Goal: Task Accomplishment & Management: Use online tool/utility

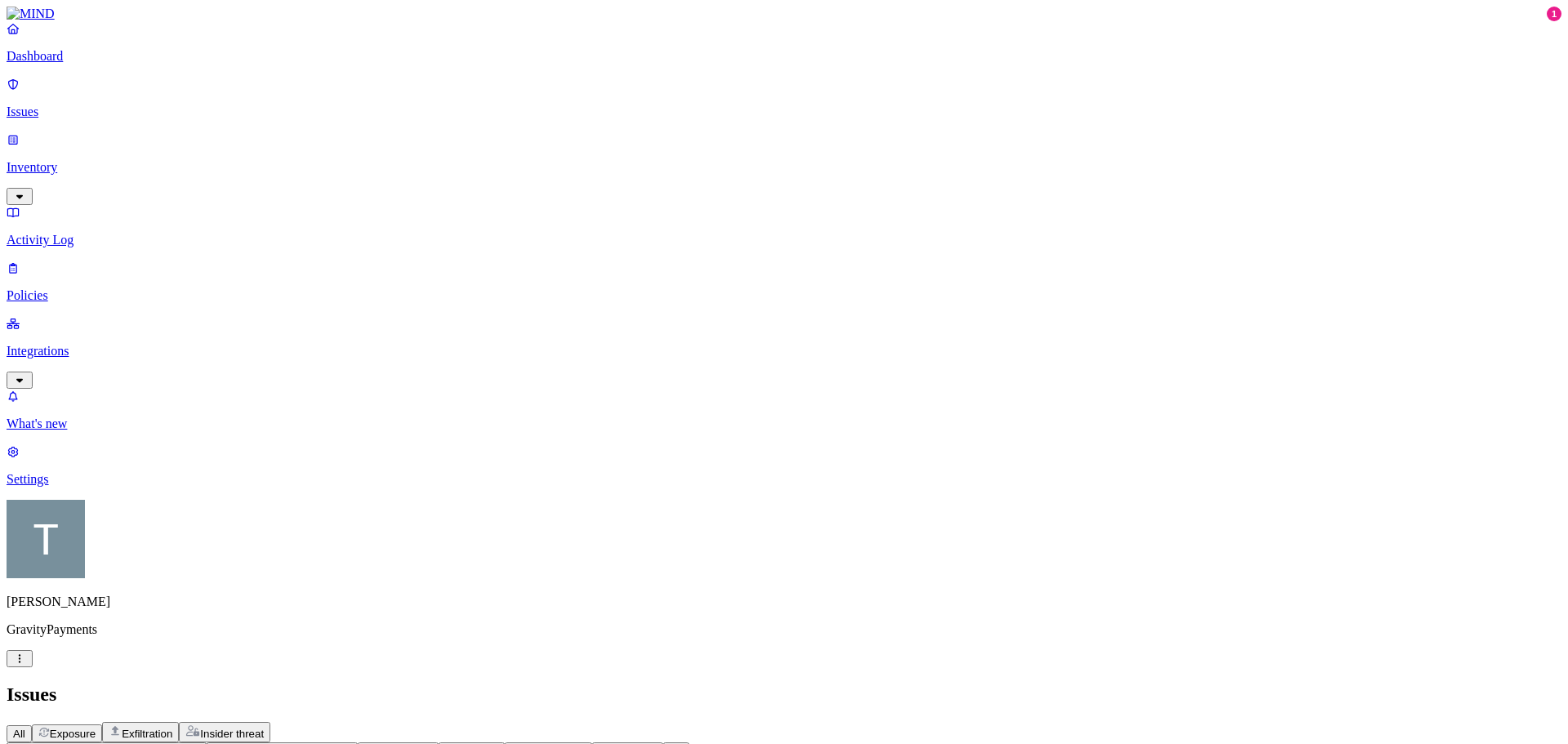
scroll to position [111, 0]
click at [200, 743] on icon "button" at bounding box center [193, 750] width 13 height 10
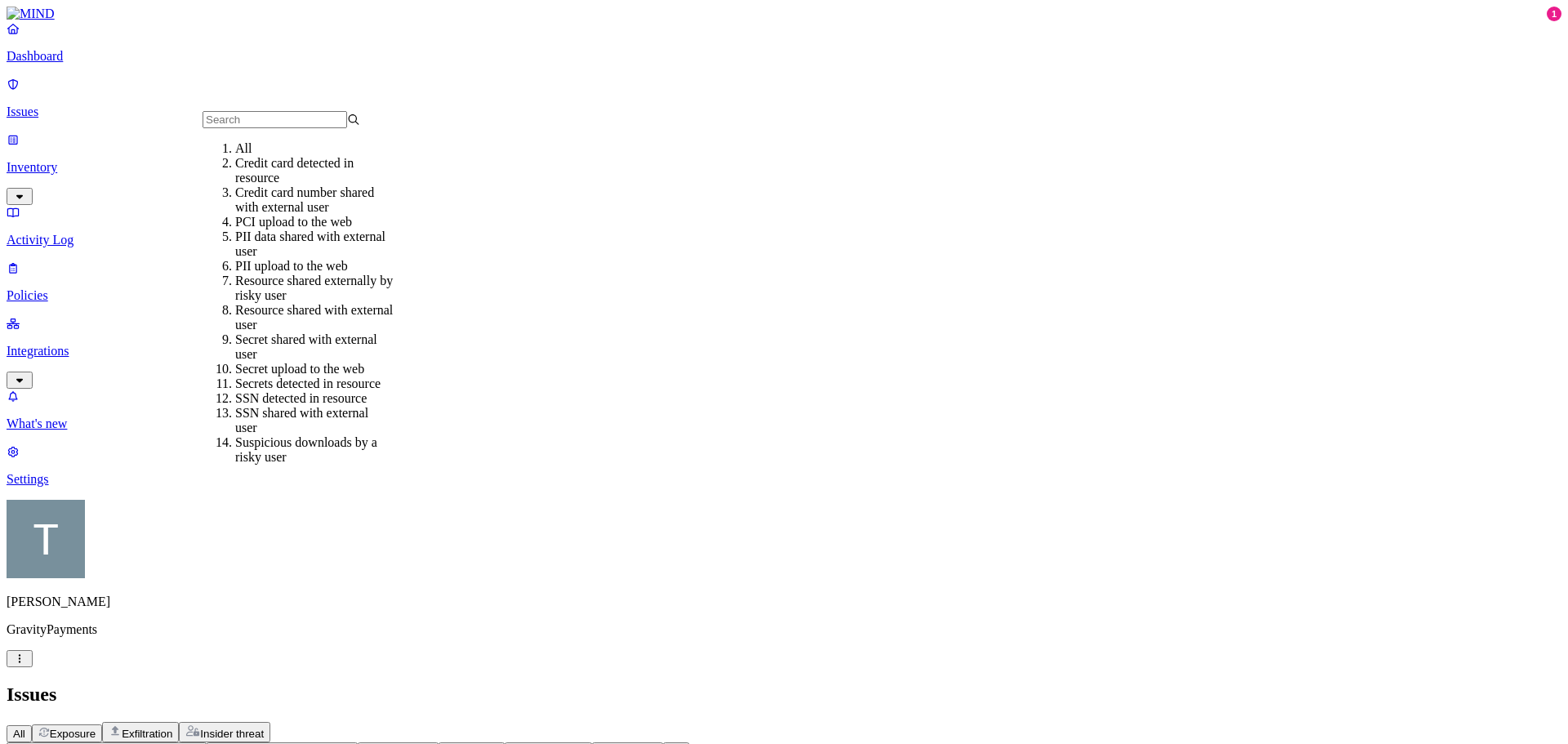
click at [282, 156] on div "All" at bounding box center [314, 148] width 158 height 14
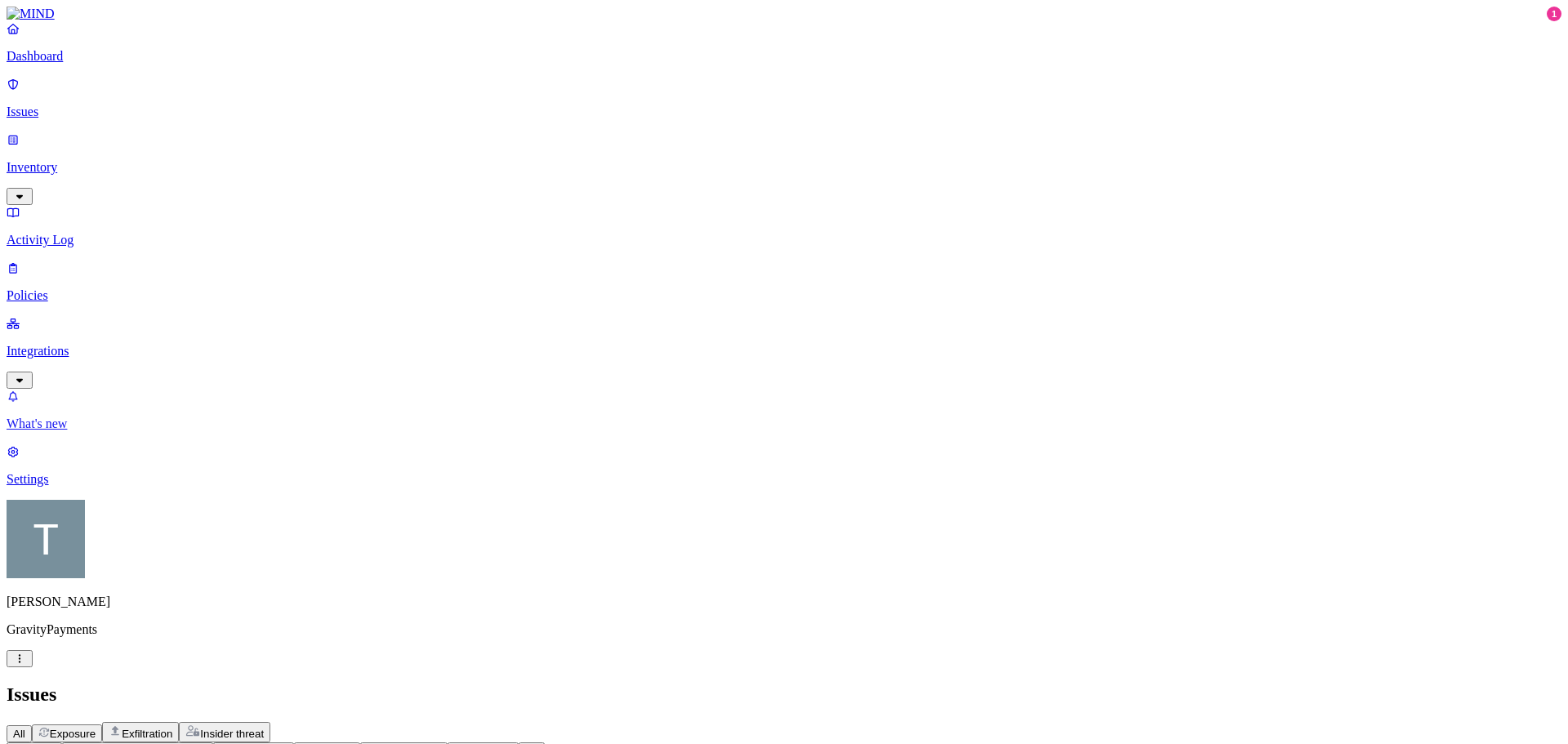
click at [82, 431] on p "What's new" at bounding box center [784, 423] width 1554 height 14
click at [65, 344] on p "Integrations" at bounding box center [784, 351] width 1554 height 14
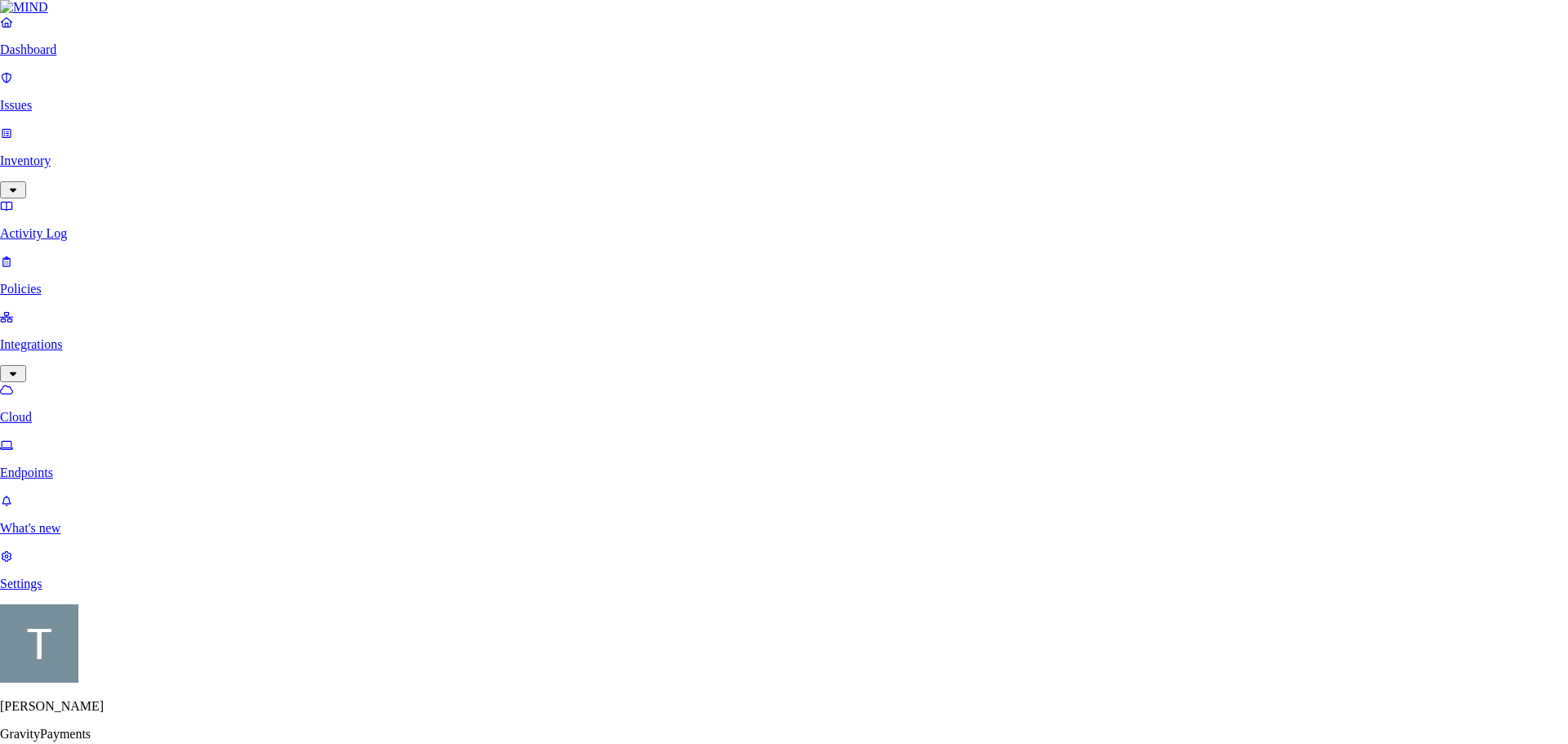
scroll to position [197, 0]
